Goal: Find specific page/section: Find specific page/section

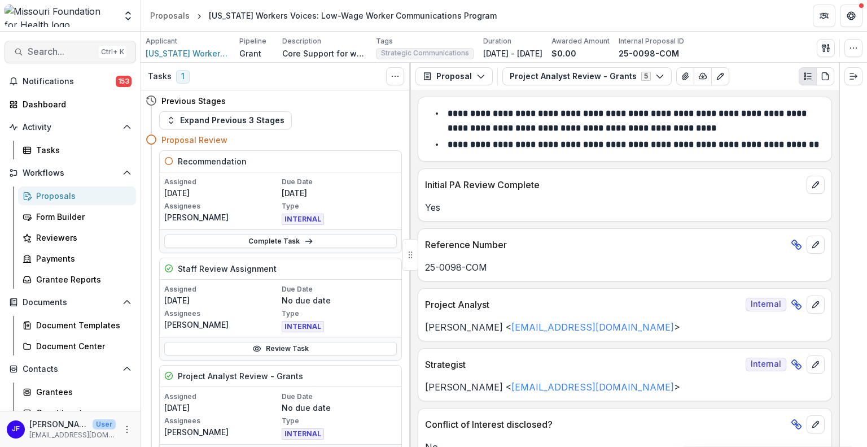
click at [56, 51] on span "Search..." at bounding box center [61, 51] width 67 height 11
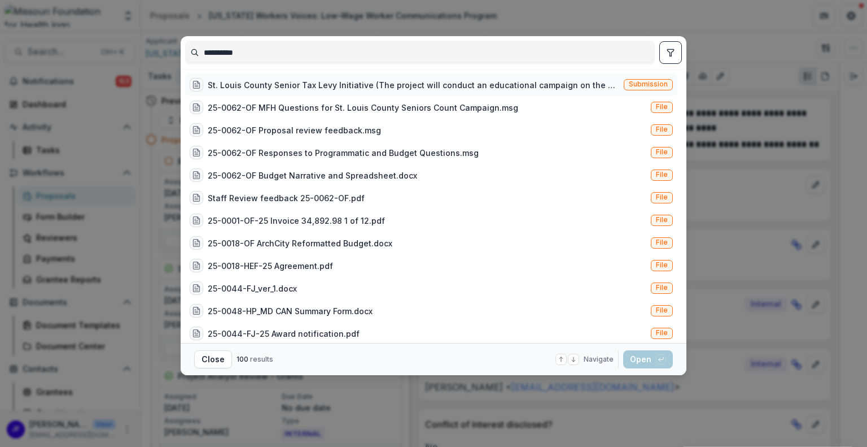
type input "**********"
click at [452, 85] on div "St. Louis County Senior Tax Levy Initiative (The project will conduct an educat…" at bounding box center [414, 85] width 412 height 12
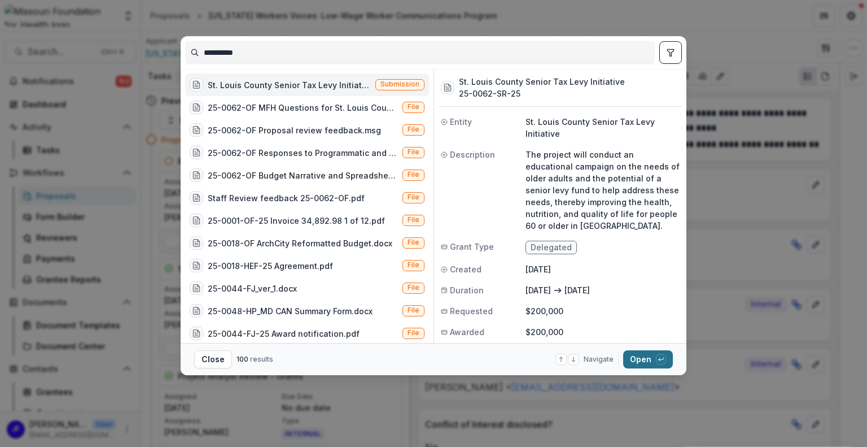
click at [632, 359] on button "Open with enter key" at bounding box center [648, 359] width 50 height 18
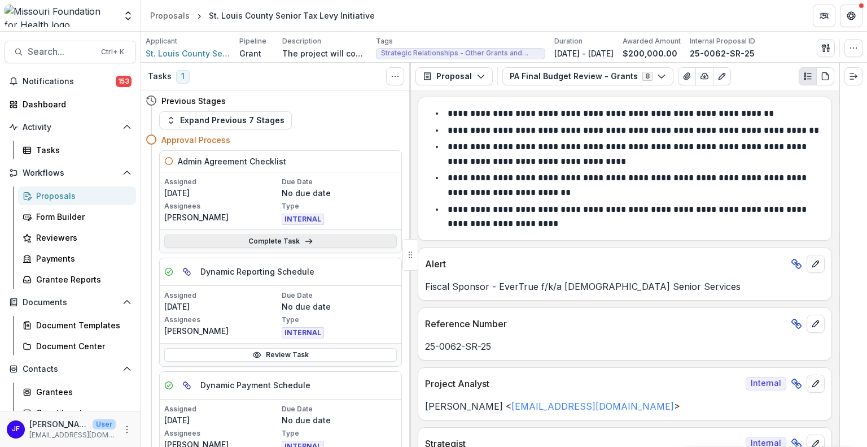
click at [307, 239] on icon at bounding box center [308, 241] width 9 height 9
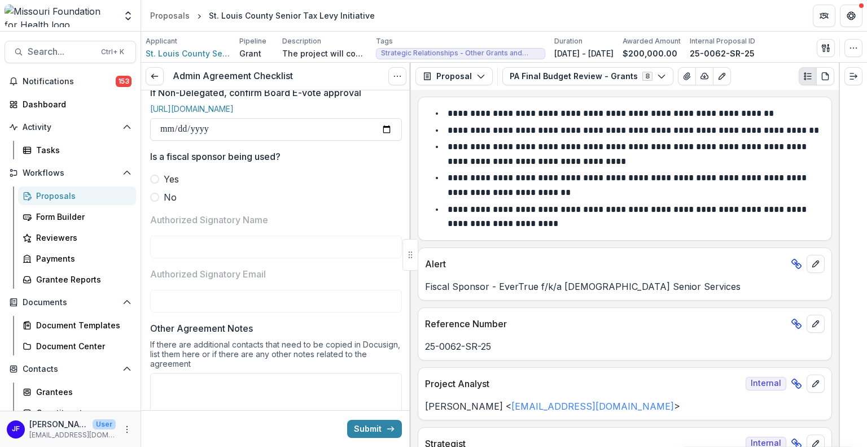
scroll to position [113, 0]
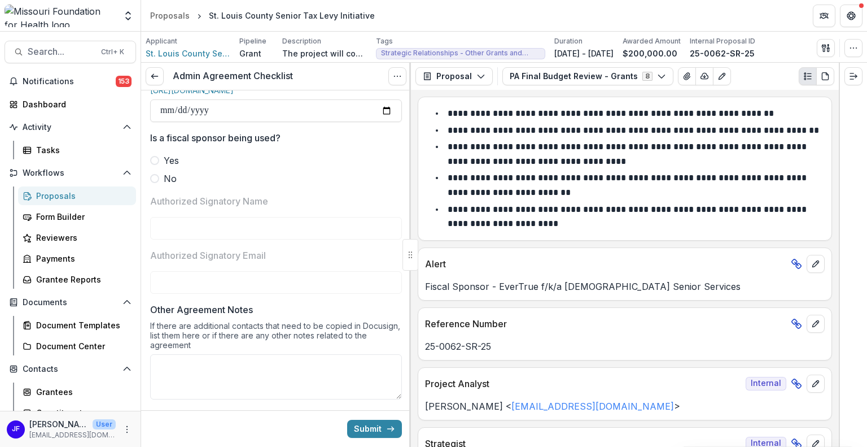
click at [156, 165] on span at bounding box center [154, 160] width 9 height 9
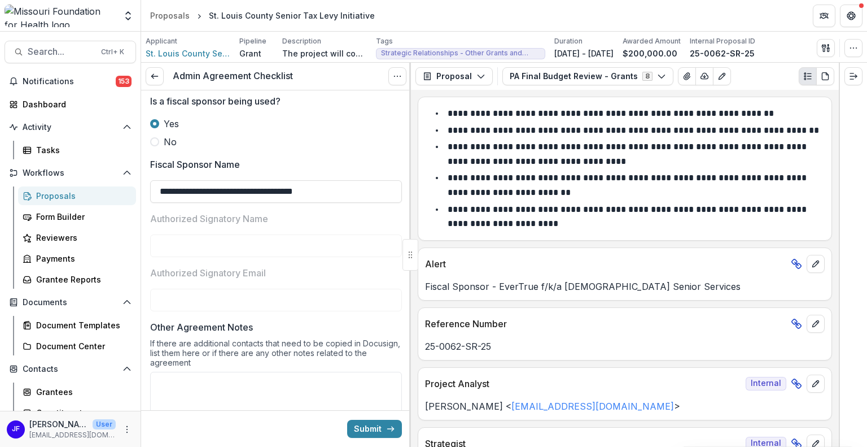
scroll to position [169, 0]
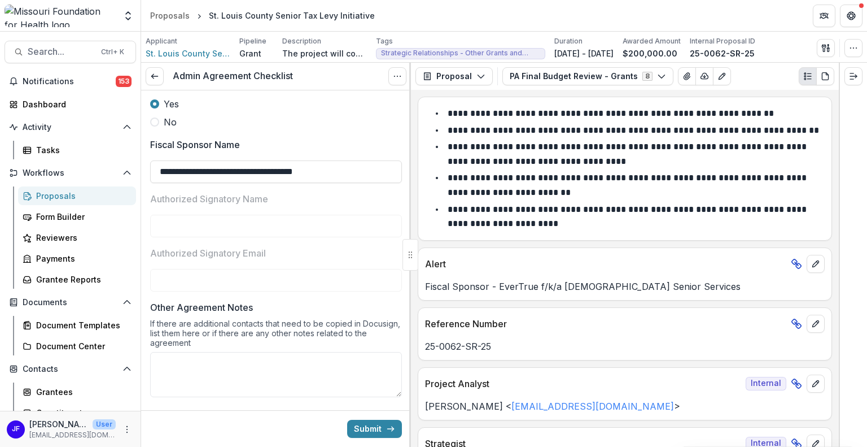
drag, startPoint x: 221, startPoint y: 179, endPoint x: 128, endPoint y: 182, distance: 93.8
click at [128, 182] on main "Search... Ctrl + K Notifications 153 Dashboard Activity Tasks Workflows Proposa…" at bounding box center [433, 239] width 867 height 415
type input "**********"
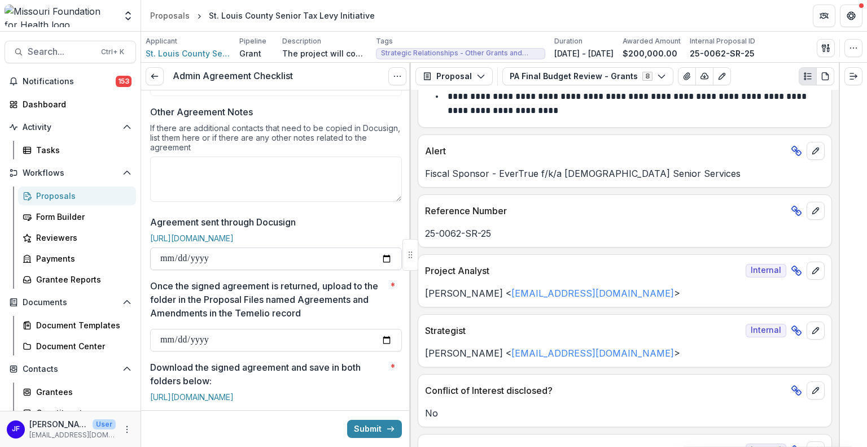
scroll to position [339, 0]
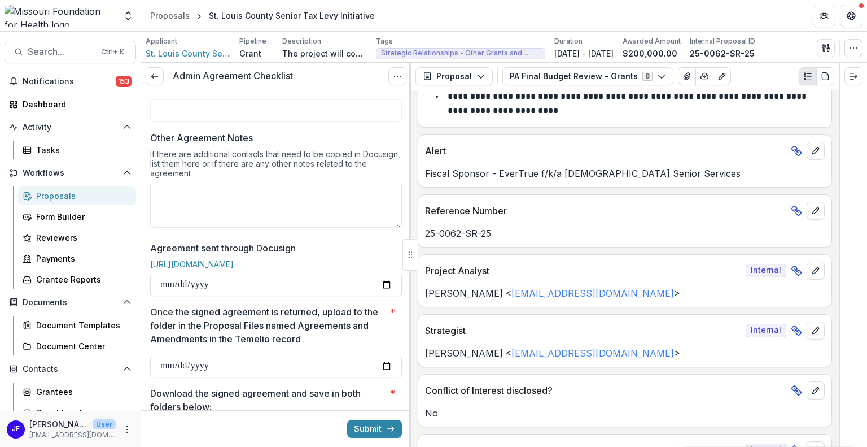
click at [234, 269] on link "https://account.docusign.com/#/password" at bounding box center [192, 264] width 84 height 10
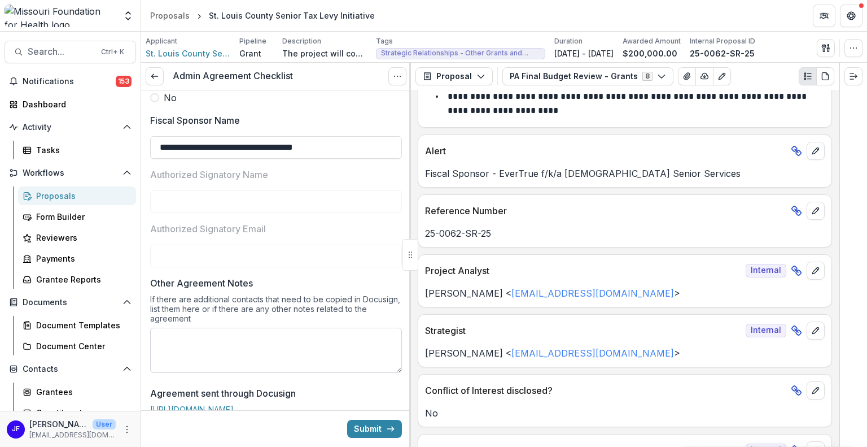
scroll to position [113, 0]
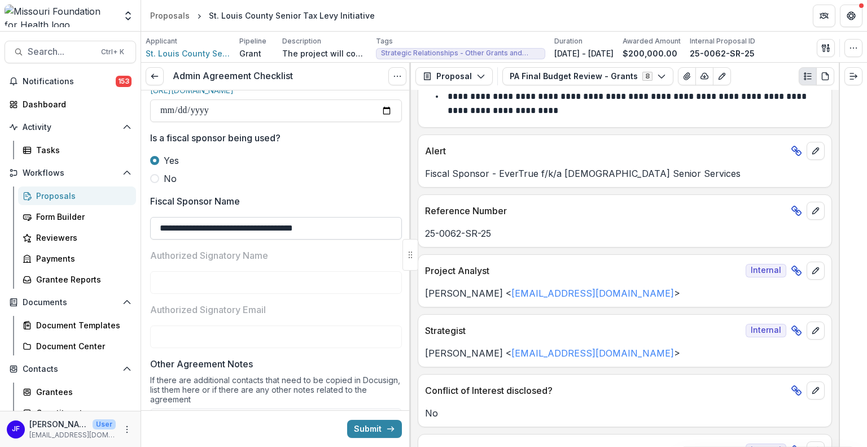
click at [350, 238] on input "**********" at bounding box center [276, 228] width 252 height 23
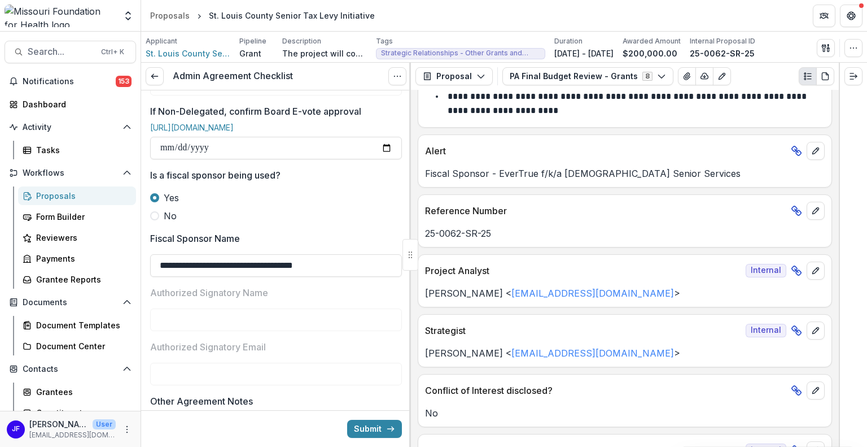
scroll to position [56, 0]
